Goal: Task Accomplishment & Management: Use online tool/utility

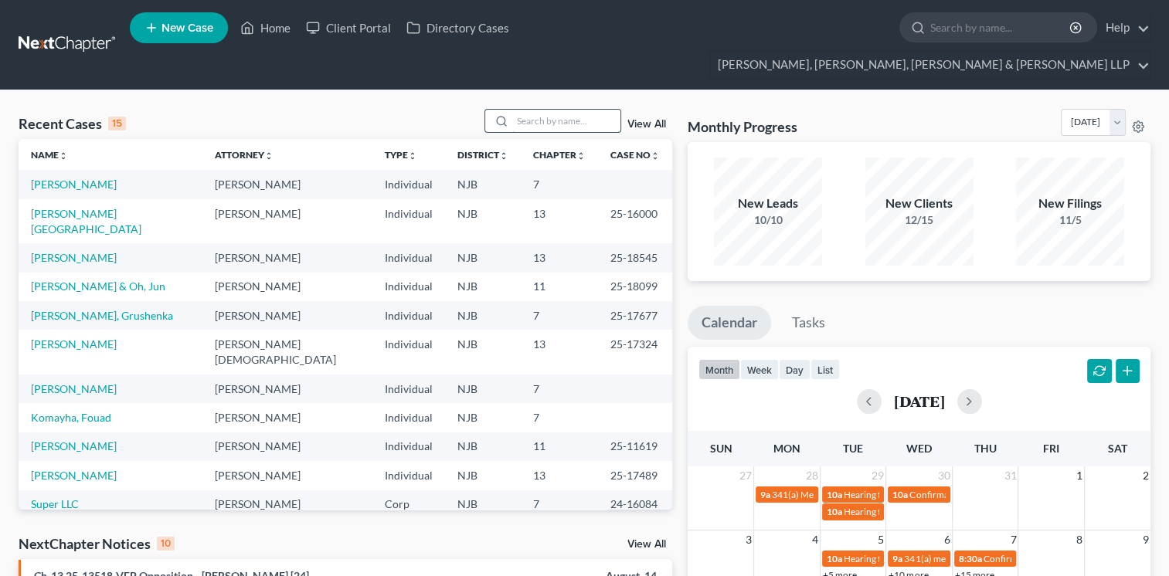
click at [534, 110] on input "search" at bounding box center [566, 121] width 108 height 22
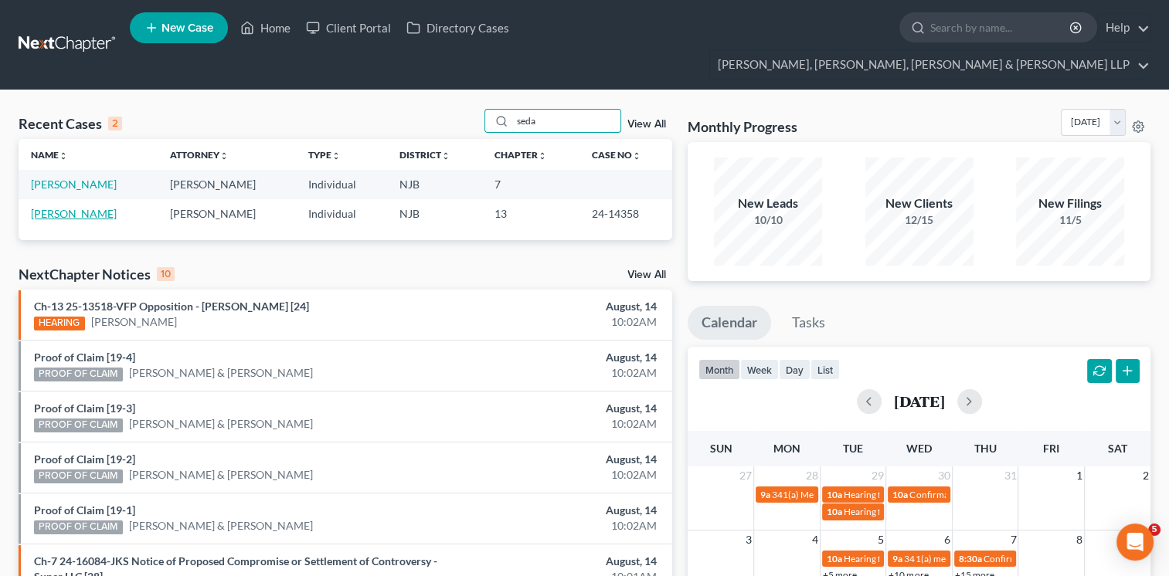
type input "seda"
click at [87, 207] on link "[PERSON_NAME]" at bounding box center [74, 213] width 86 height 13
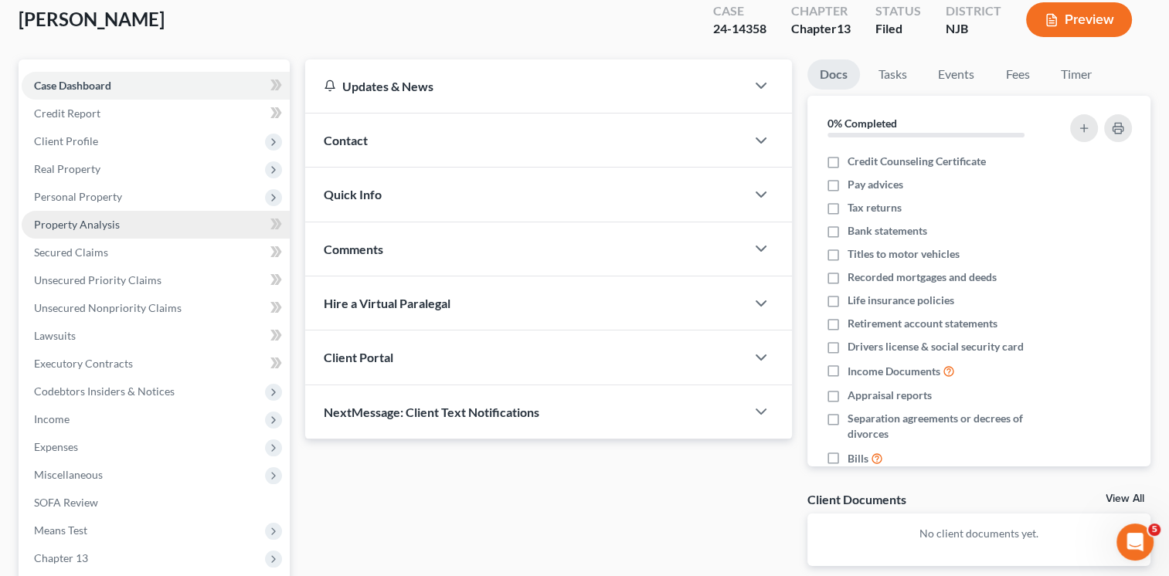
scroll to position [231, 0]
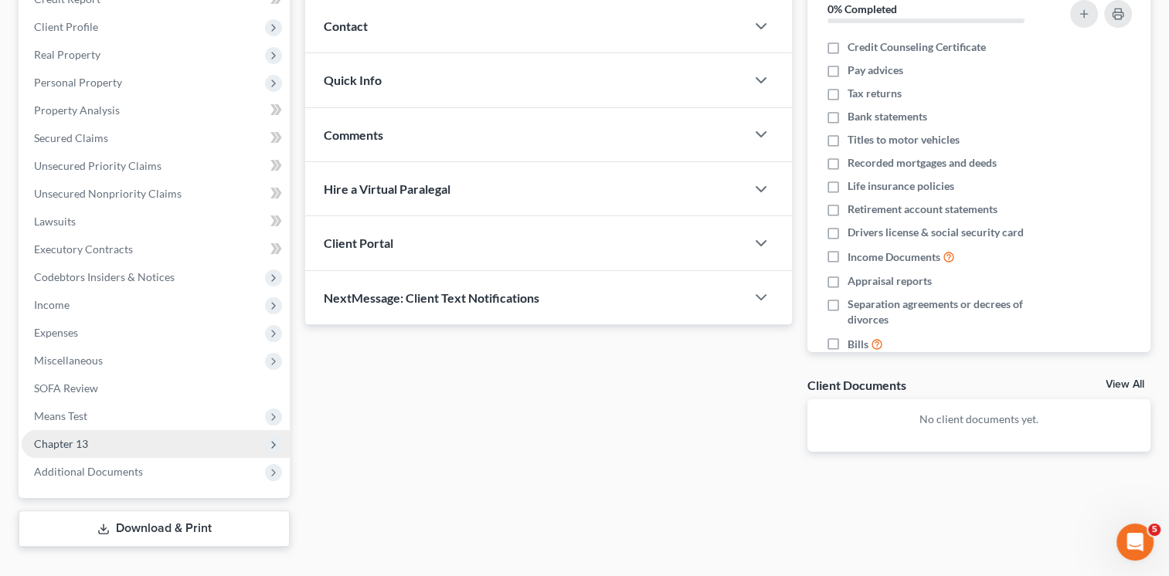
click at [105, 430] on span "Chapter 13" at bounding box center [156, 444] width 268 height 28
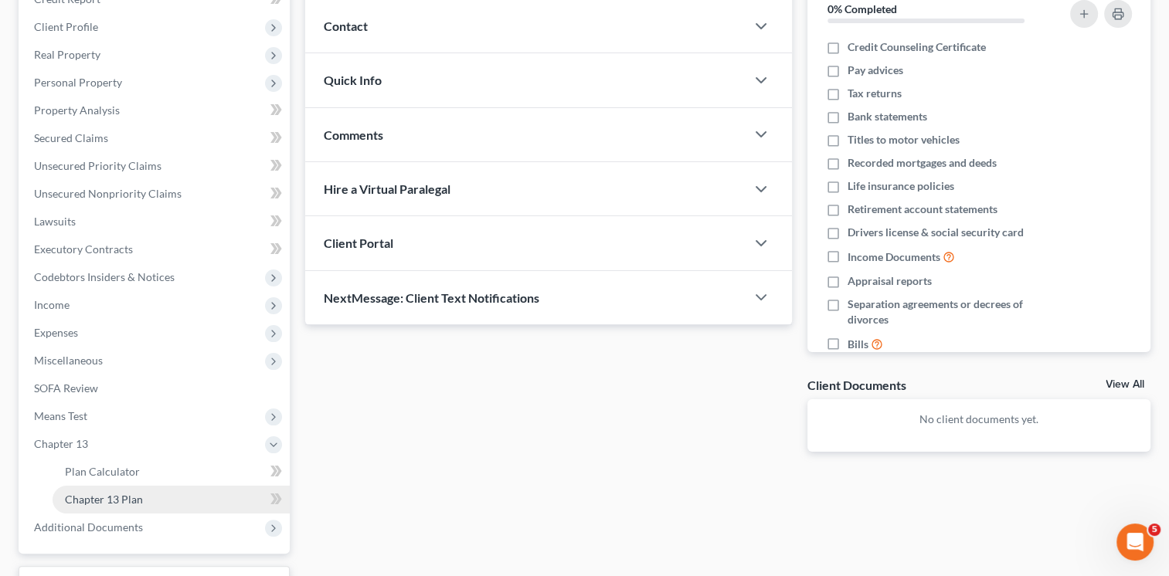
click at [123, 486] on link "Chapter 13 Plan" at bounding box center [171, 500] width 237 height 28
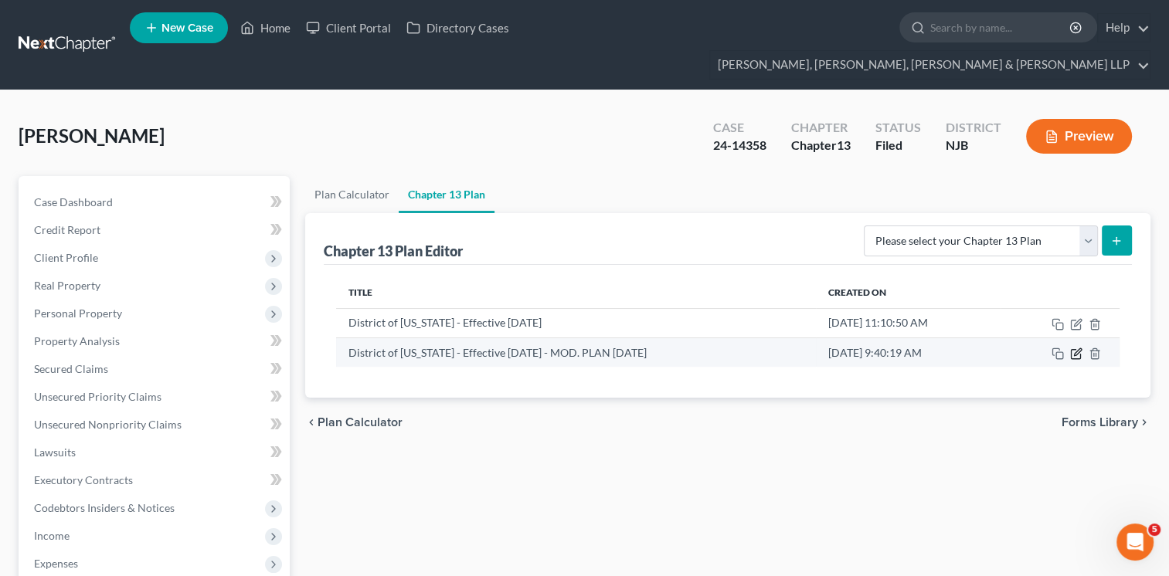
click at [1075, 348] on icon "button" at bounding box center [1076, 354] width 12 height 12
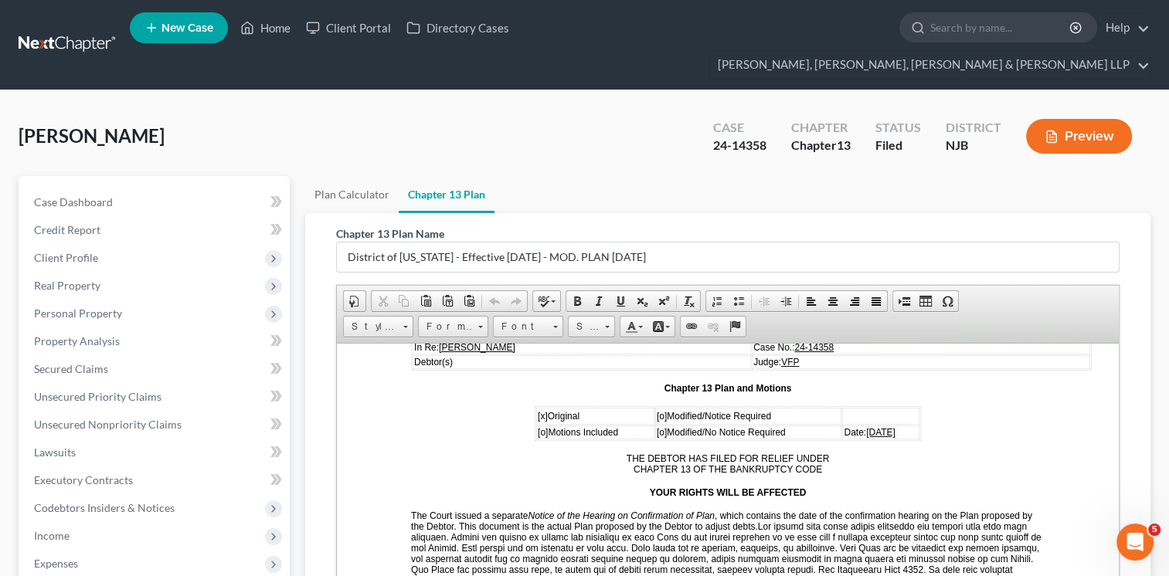
scroll to position [237, 0]
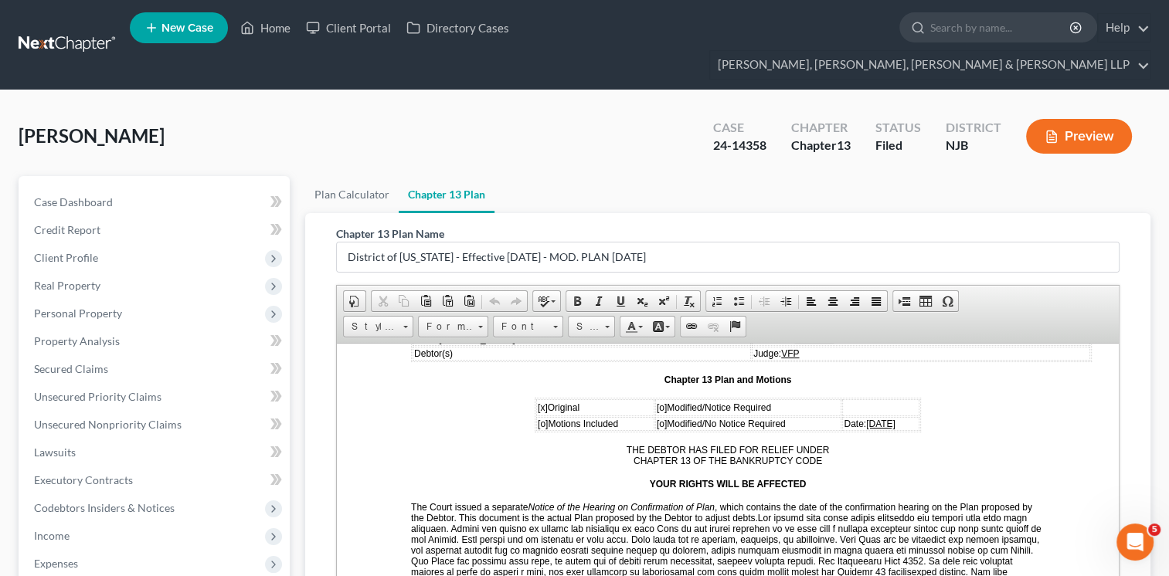
click at [866, 418] on span "[DATE]" at bounding box center [880, 423] width 29 height 11
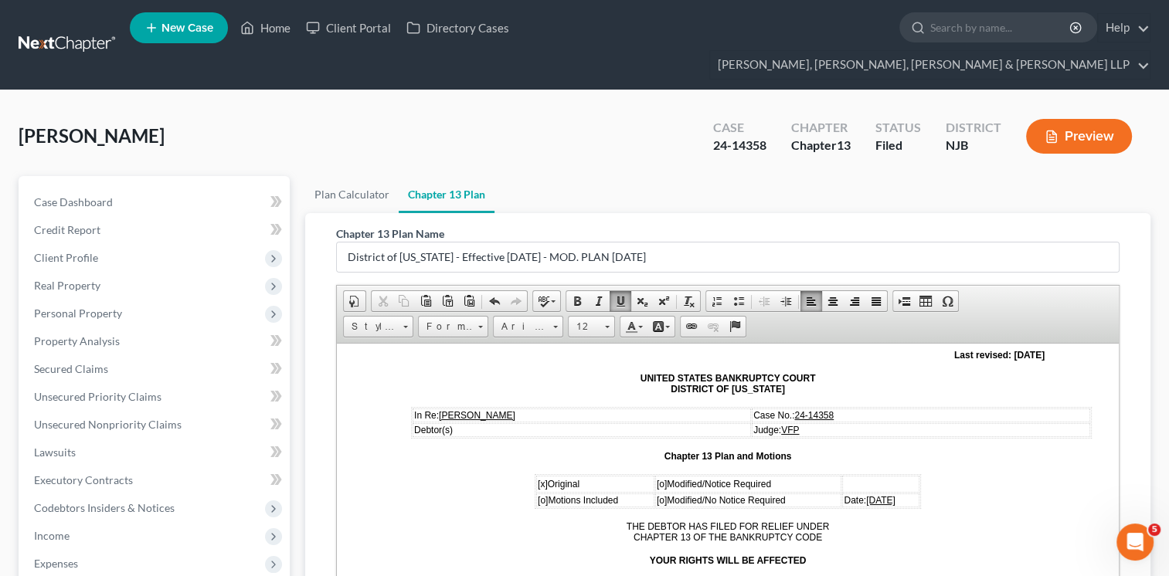
scroll to position [159, 0]
click at [657, 481] on span "[o]" at bounding box center [662, 485] width 10 height 11
click at [538, 481] on span "[x]" at bounding box center [543, 485] width 10 height 11
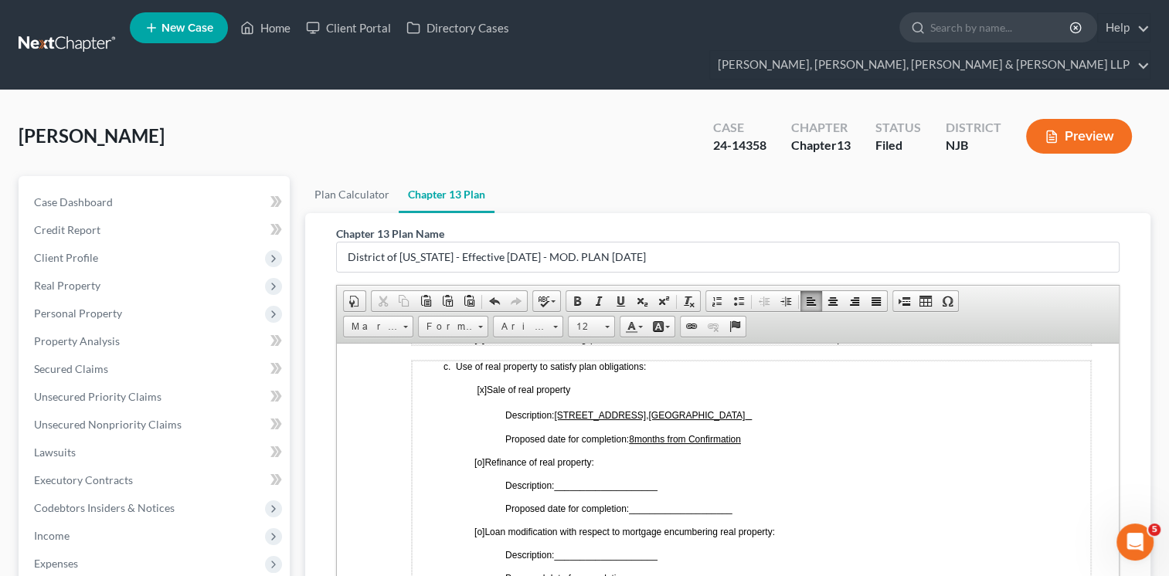
scroll to position [874, 0]
click at [634, 434] on u "8 months from Confirmation" at bounding box center [685, 439] width 112 height 11
click at [633, 434] on span "Proposed date for completion: 3 months from Confirmation" at bounding box center [624, 439] width 238 height 11
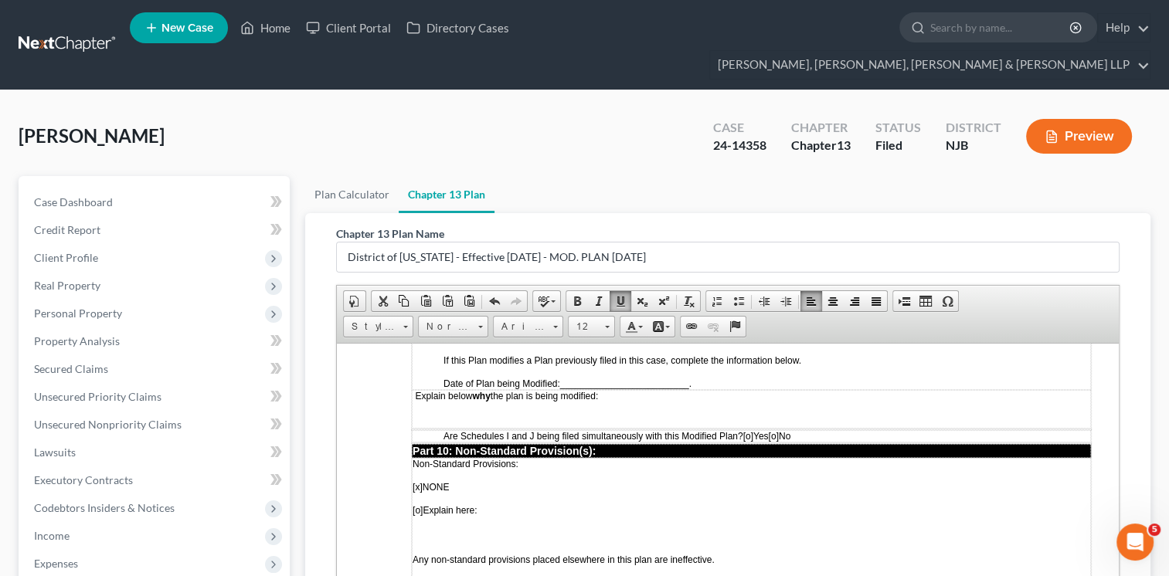
scroll to position [4662, 0]
click at [528, 428] on td "Explain below why the plan is being modified:" at bounding box center [751, 408] width 679 height 39
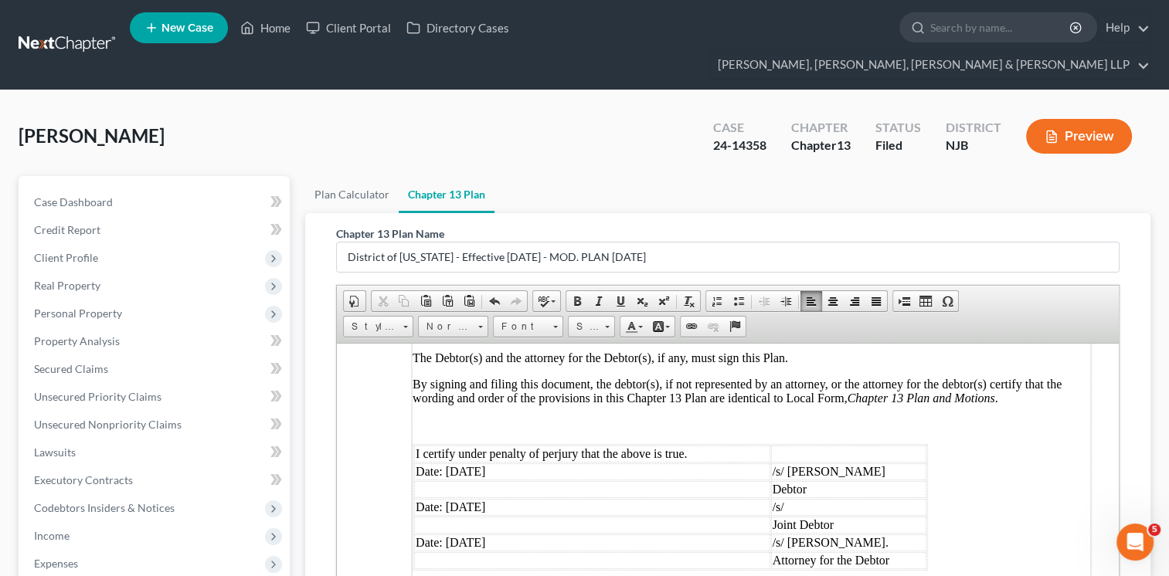
scroll to position [5065, 0]
click at [456, 472] on td "Date: [DATE]" at bounding box center [592, 471] width 356 height 17
click at [453, 545] on td "Date: [DATE]" at bounding box center [592, 542] width 356 height 17
click at [514, 507] on td "Date: [DATE]" at bounding box center [592, 506] width 356 height 17
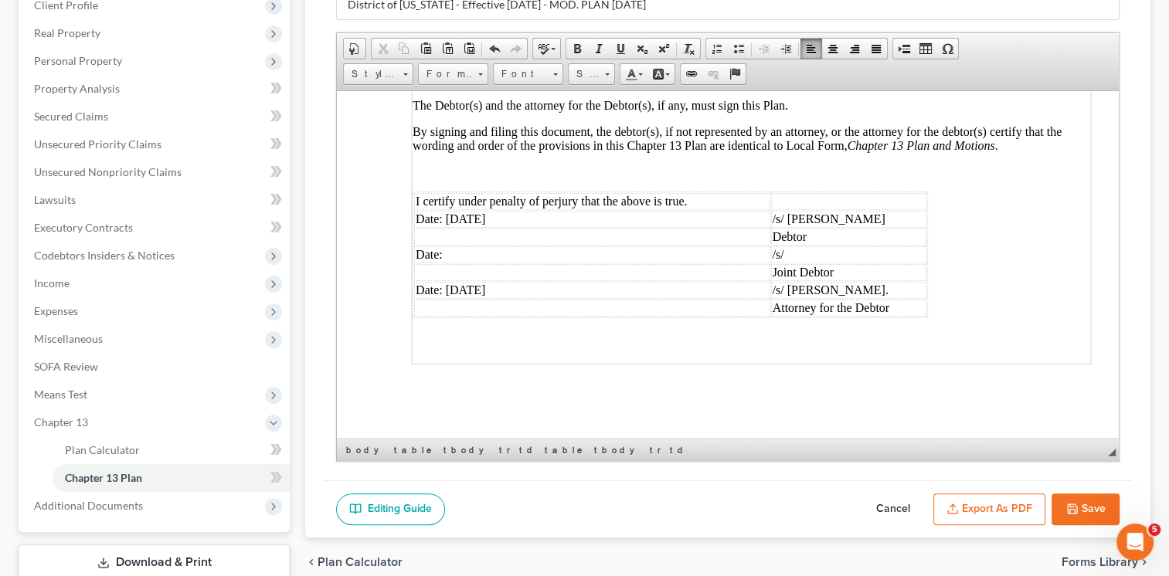
scroll to position [290, 0]
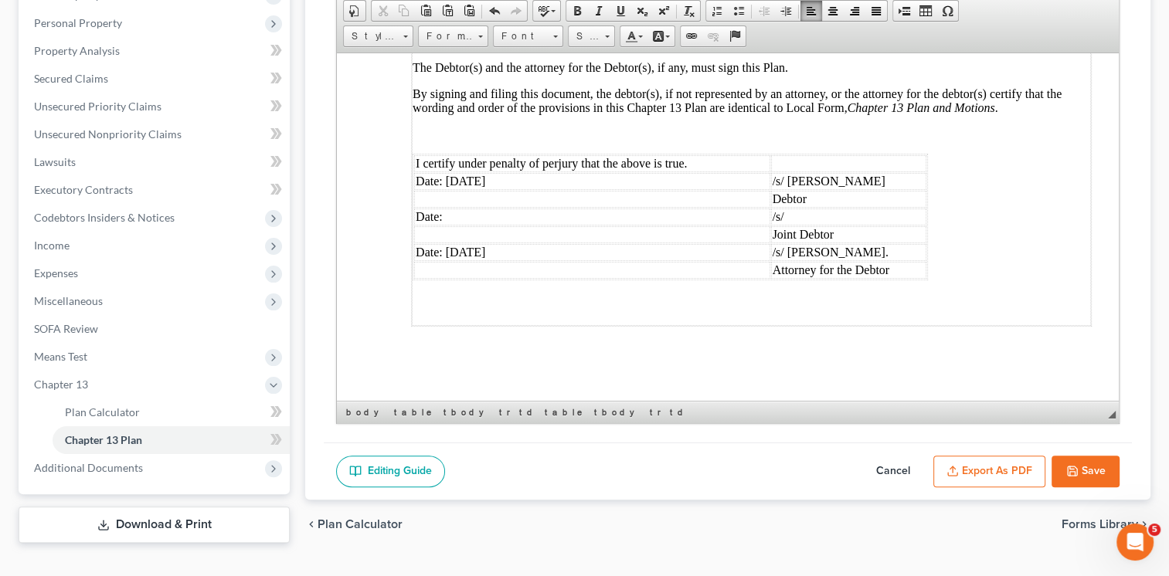
click at [1072, 465] on icon "button" at bounding box center [1072, 471] width 12 height 12
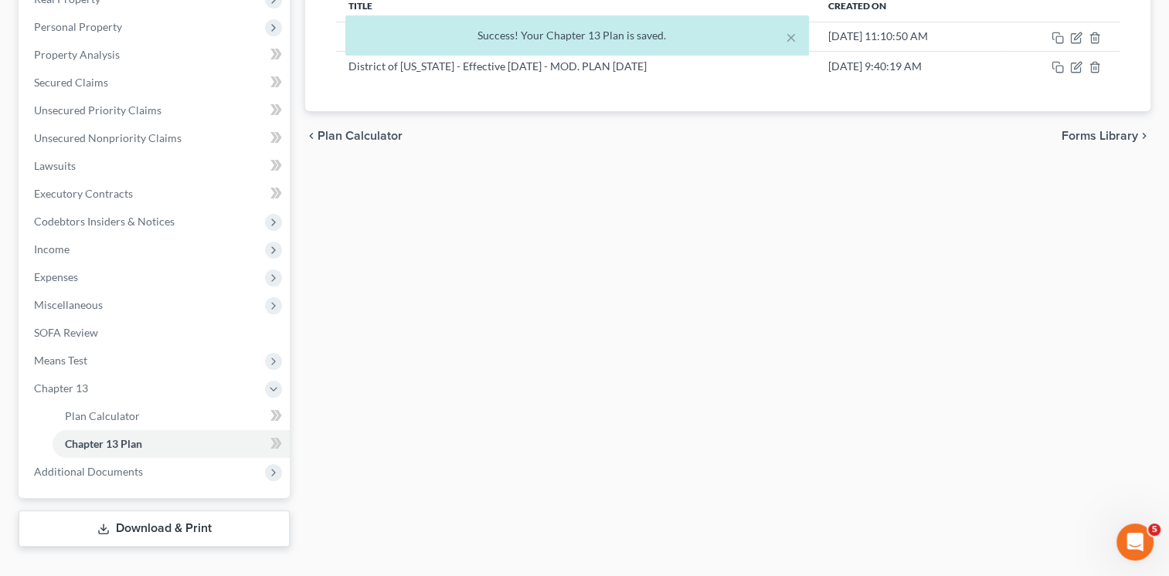
scroll to position [0, 0]
